Goal: Task Accomplishment & Management: Manage account settings

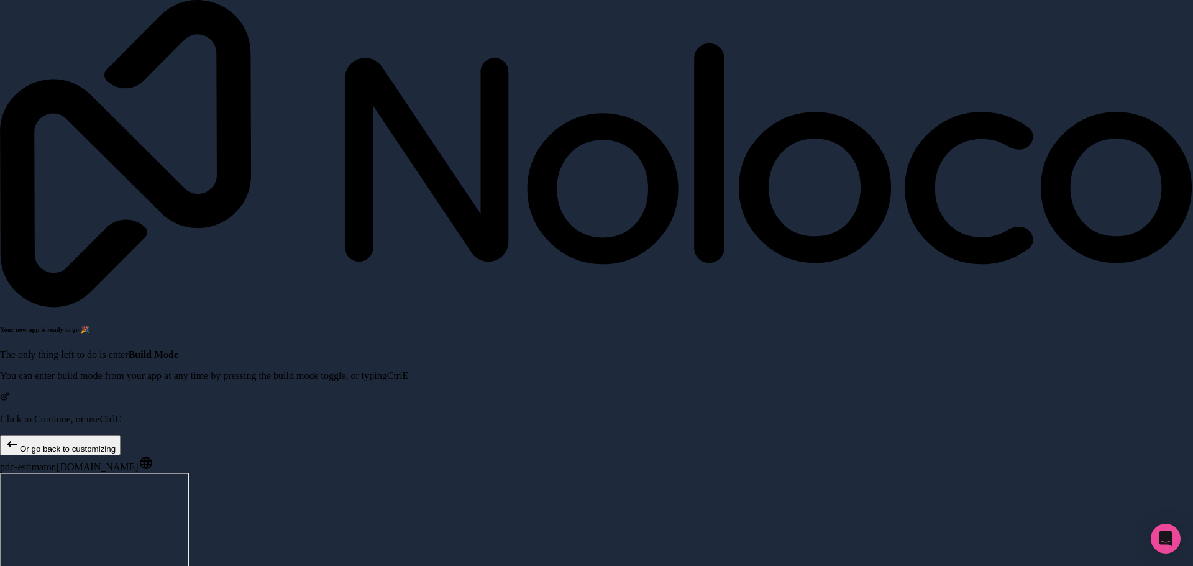
click at [94, 435] on button "Or go back to customizing" at bounding box center [60, 445] width 121 height 21
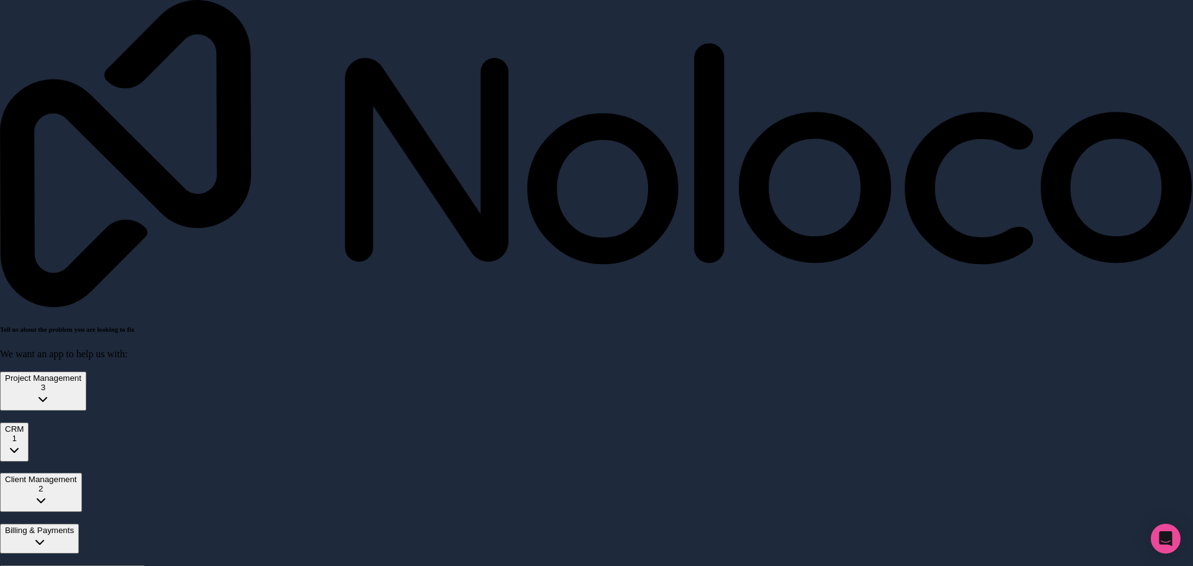
click at [58, 21] on icon at bounding box center [596, 154] width 1193 height 308
click at [47, 36] on icon at bounding box center [596, 154] width 1193 height 308
click at [42, 29] on icon at bounding box center [596, 154] width 1193 height 308
click at [24, 19] on div "Tell us about the problem you are looking to fix We want an app to help us with…" at bounding box center [596, 405] width 1193 height 811
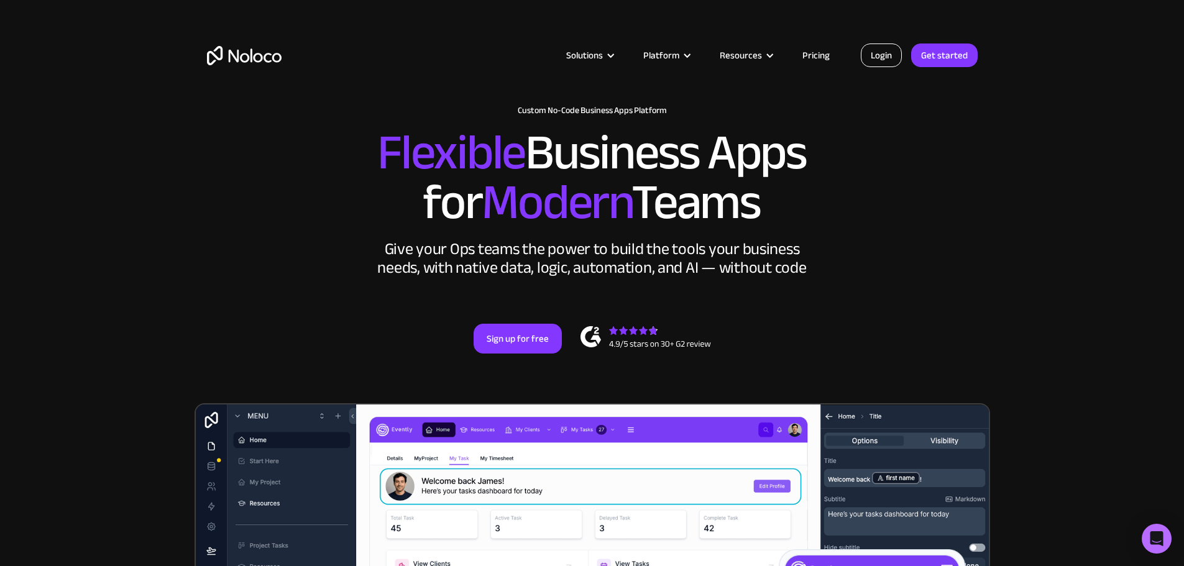
click at [867, 55] on link "Login" at bounding box center [880, 55] width 41 height 24
click at [819, 58] on link "Pricing" at bounding box center [816, 55] width 58 height 16
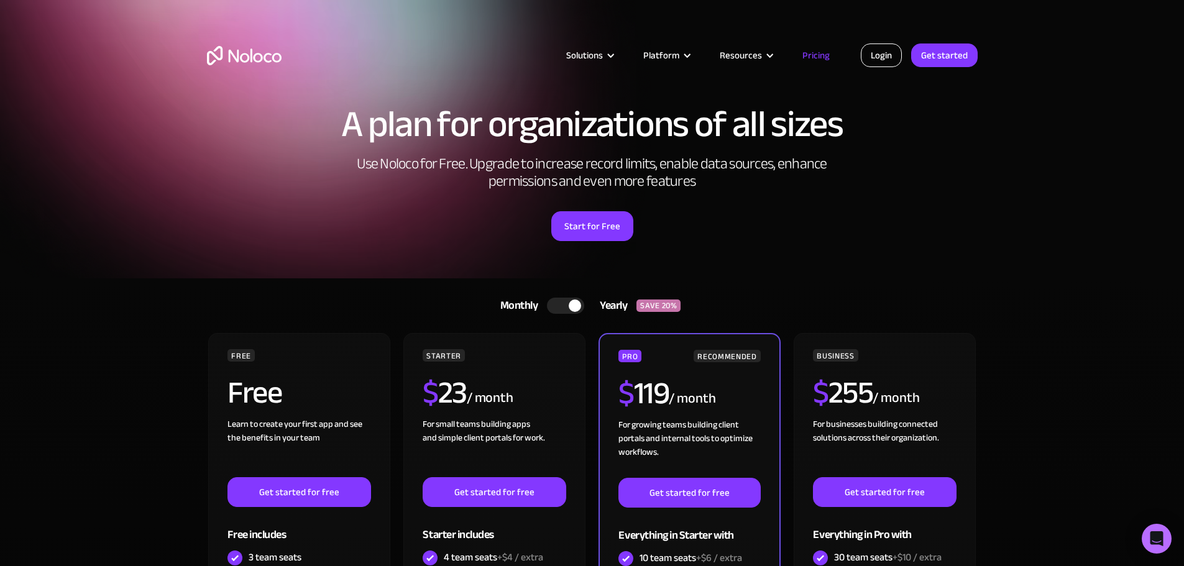
click at [887, 55] on link "Login" at bounding box center [880, 55] width 41 height 24
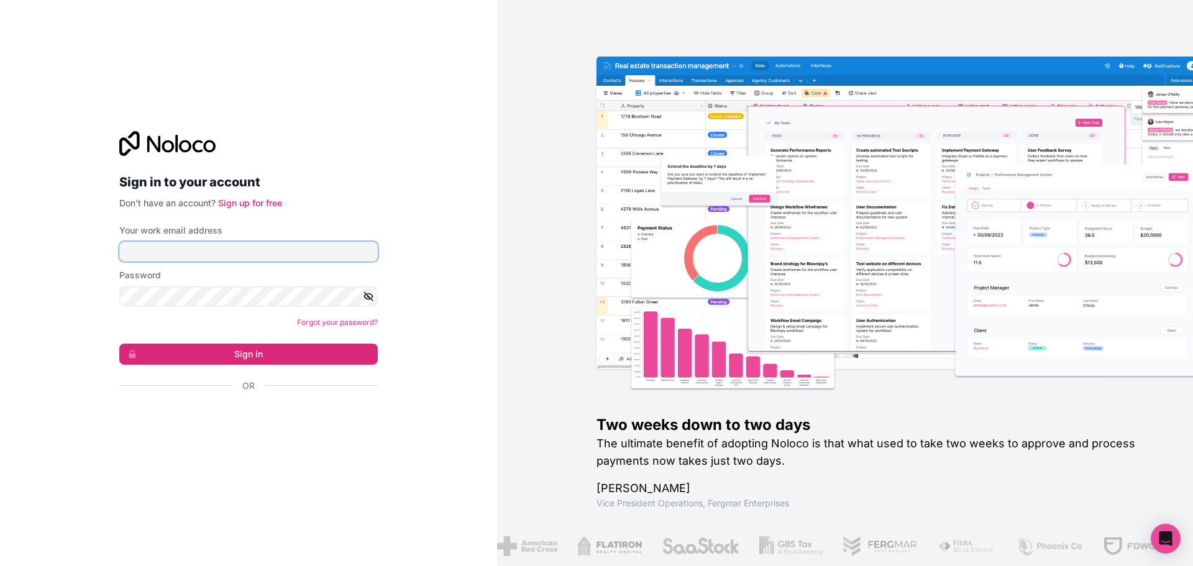
click at [207, 252] on input "Your work email address" at bounding box center [248, 252] width 258 height 20
type input "info@papadannys.com"
click at [119, 344] on button "Sign in" at bounding box center [248, 354] width 258 height 21
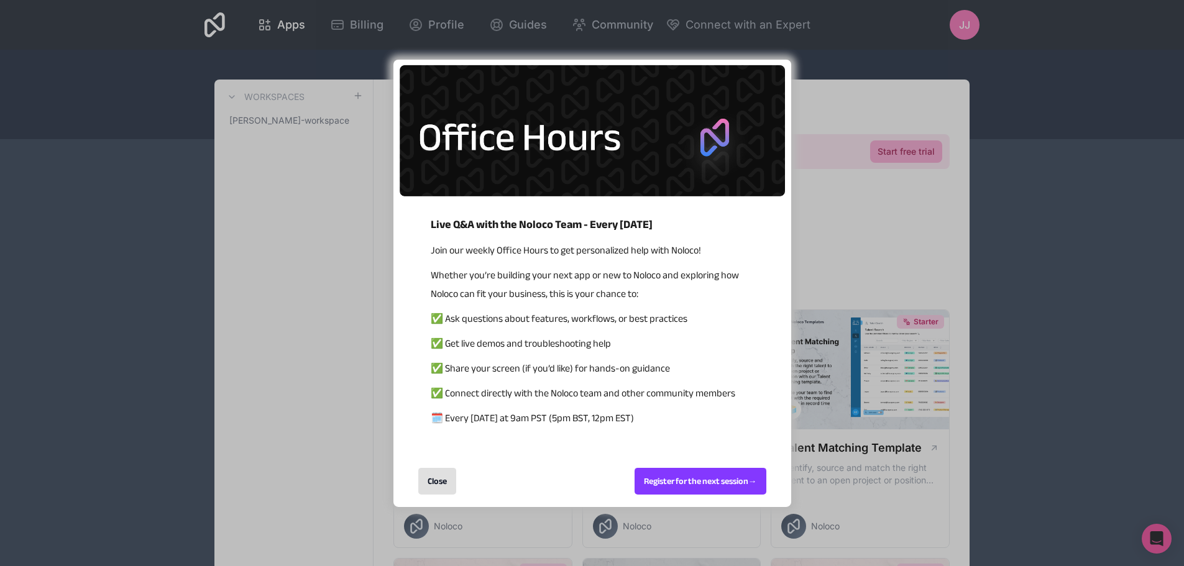
click at [437, 475] on div "Close" at bounding box center [437, 481] width 38 height 27
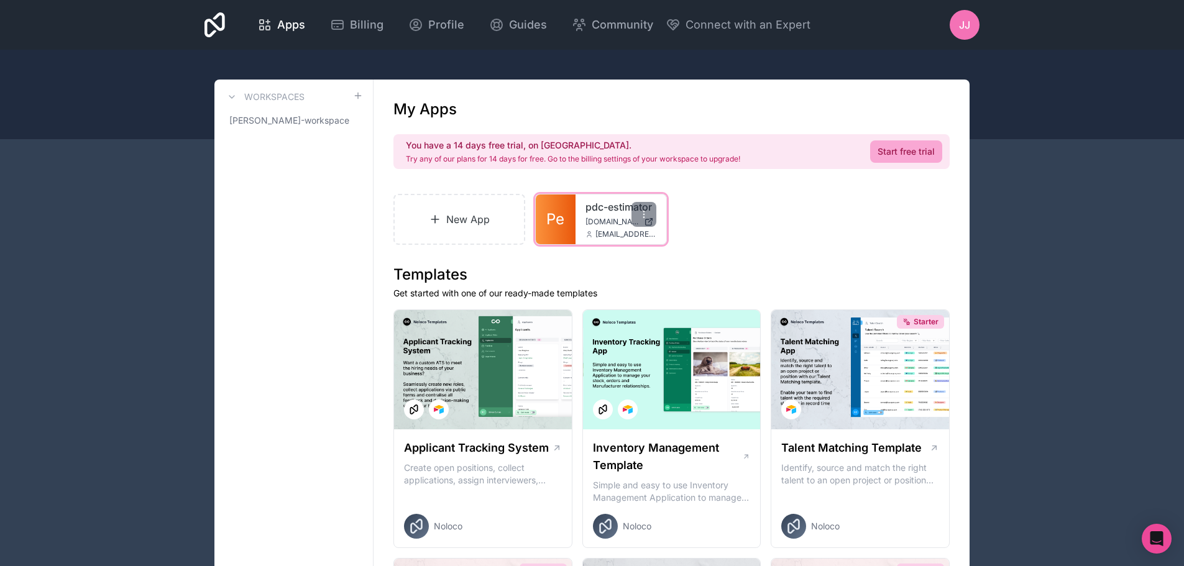
click at [611, 212] on link "pdc-estimator" at bounding box center [620, 206] width 71 height 15
click at [643, 209] on icon at bounding box center [644, 214] width 10 height 10
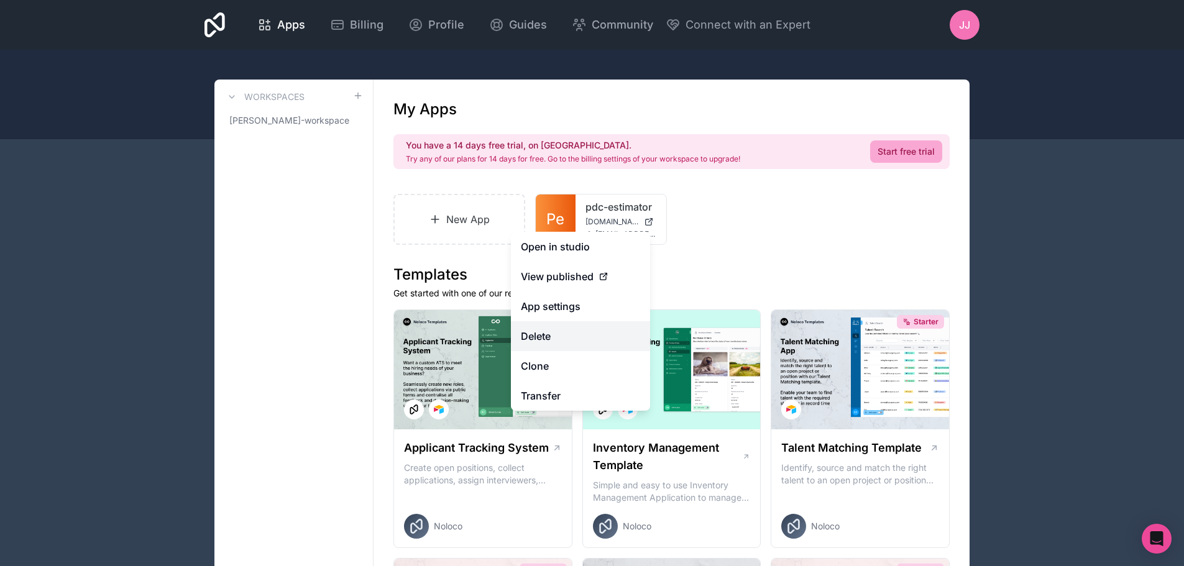
click at [568, 334] on button "Delete" at bounding box center [580, 336] width 139 height 30
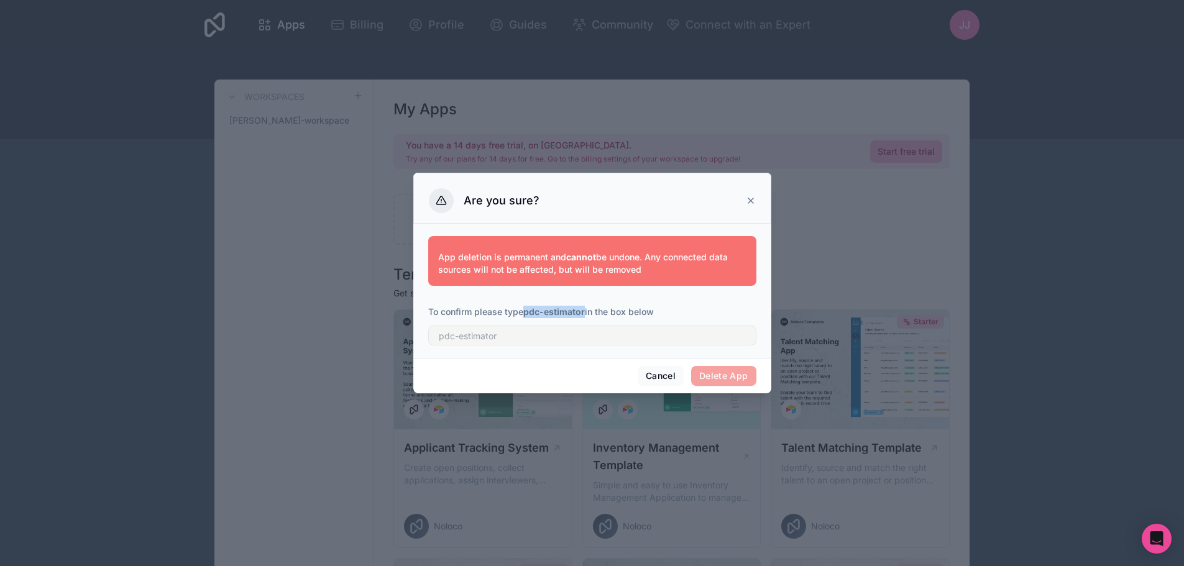
drag, startPoint x: 527, startPoint y: 309, endPoint x: 587, endPoint y: 308, distance: 59.7
click at [587, 308] on p "To confirm please type pdc-estimator in the box below" at bounding box center [592, 312] width 328 height 12
copy strong "pdc-estimator"
click at [601, 334] on input "text" at bounding box center [592, 336] width 328 height 20
paste input "pdc-estimator"
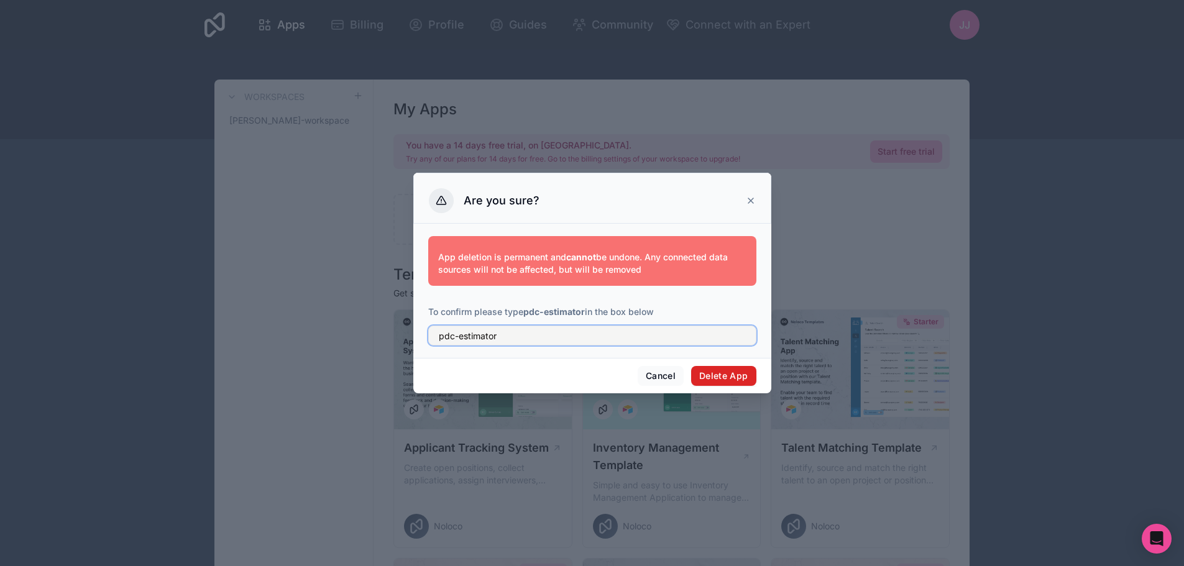
type input "pdc-estimator"
click at [731, 383] on button "Delete App" at bounding box center [723, 376] width 65 height 20
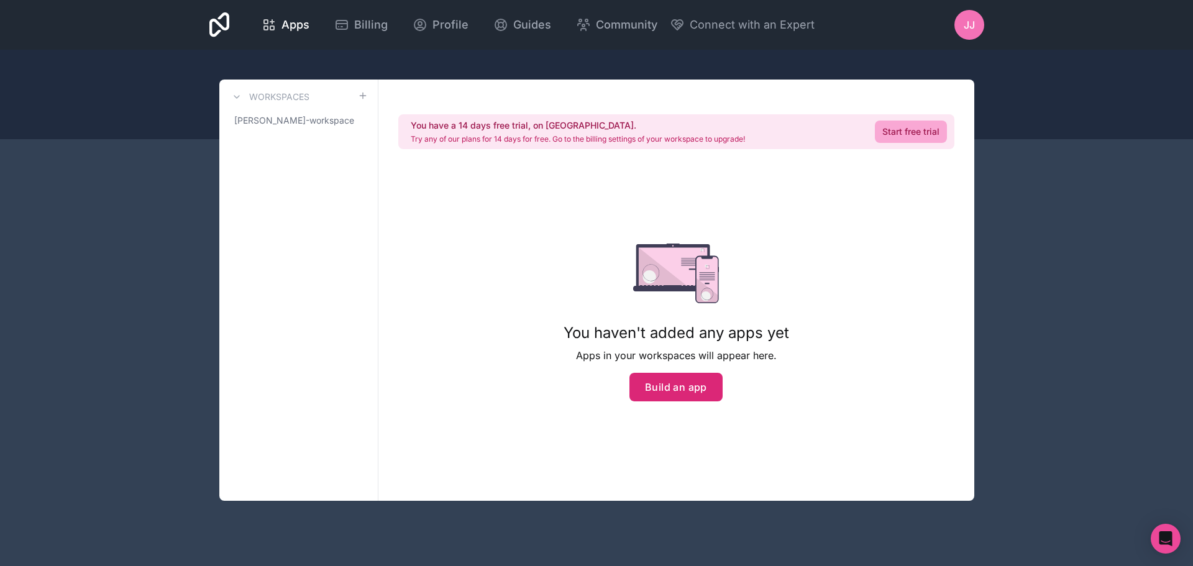
click at [679, 384] on button "Build an app" at bounding box center [675, 387] width 93 height 29
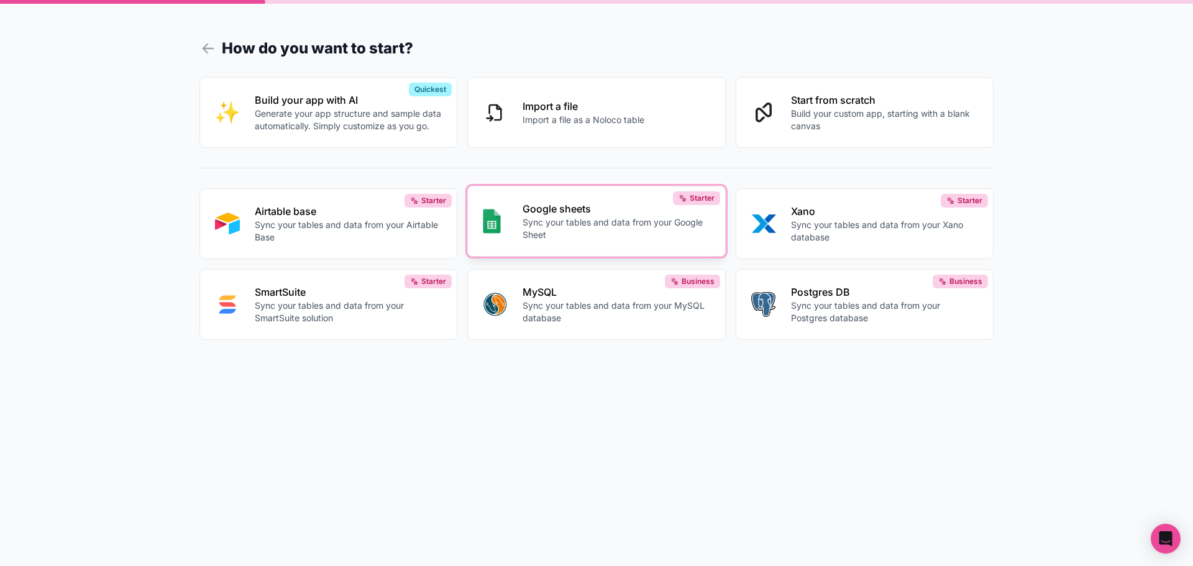
click at [568, 230] on p "Sync your tables and data from your Google Sheet" at bounding box center [617, 228] width 188 height 25
